Goal: Find contact information: Find contact information

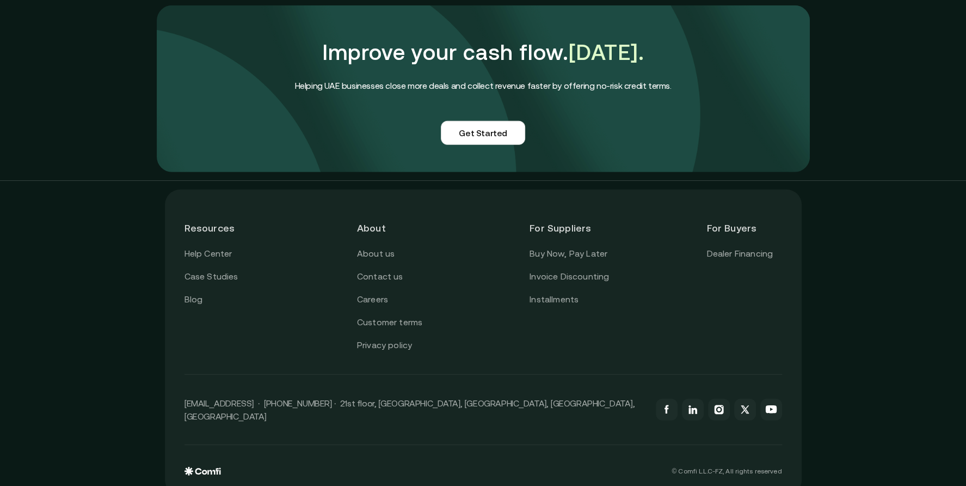
click at [308, 396] on p "[EMAIL_ADDRESS] · [PHONE_NUMBER] · 21st floor, [GEOGRAPHIC_DATA], [GEOGRAPHIC_D…" at bounding box center [415, 409] width 461 height 26
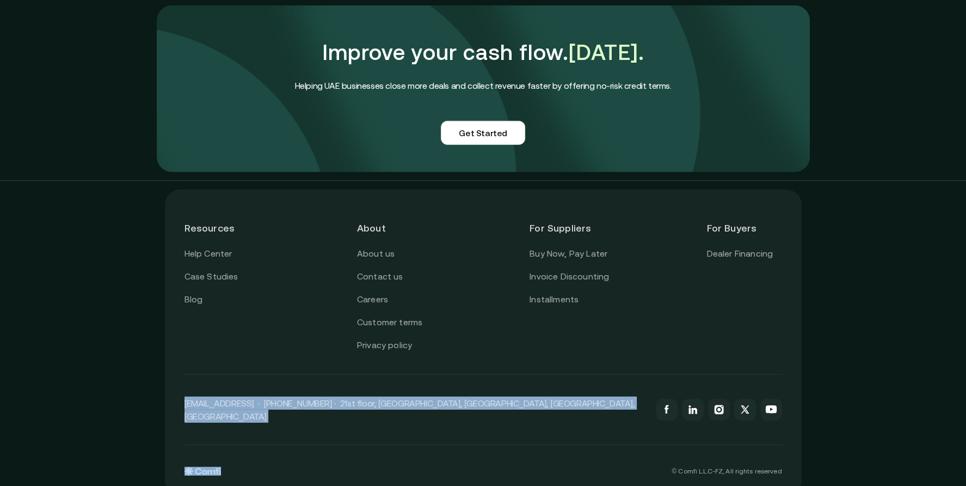
click at [308, 396] on p "[EMAIL_ADDRESS] · [PHONE_NUMBER] · 21st floor, [GEOGRAPHIC_DATA], [GEOGRAPHIC_D…" at bounding box center [415, 409] width 461 height 26
drag, startPoint x: 308, startPoint y: 392, endPoint x: 297, endPoint y: 394, distance: 10.5
click at [297, 396] on p "[EMAIL_ADDRESS] · [PHONE_NUMBER] · 21st floor, [GEOGRAPHIC_DATA], [GEOGRAPHIC_D…" at bounding box center [415, 409] width 461 height 26
click at [278, 396] on p "[EMAIL_ADDRESS] · [PHONE_NUMBER] · 21st floor, [GEOGRAPHIC_DATA], [GEOGRAPHIC_D…" at bounding box center [415, 409] width 461 height 26
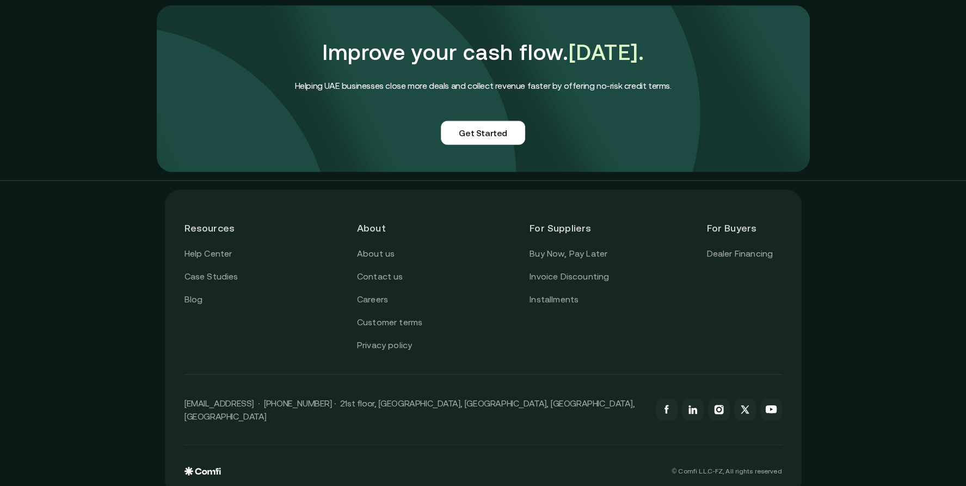
click at [267, 396] on p "[EMAIL_ADDRESS] · [PHONE_NUMBER] · 21st floor, [GEOGRAPHIC_DATA], [GEOGRAPHIC_D…" at bounding box center [415, 409] width 461 height 26
drag, startPoint x: 270, startPoint y: 392, endPoint x: 326, endPoint y: 383, distance: 56.2
click at [326, 383] on div "[EMAIL_ADDRESS] · [PHONE_NUMBER] · 21st floor, [GEOGRAPHIC_DATA], [GEOGRAPHIC_D…" at bounding box center [484, 410] width 598 height 70
copy p "[PHONE_NUMBER]"
